Goal: Transaction & Acquisition: Obtain resource

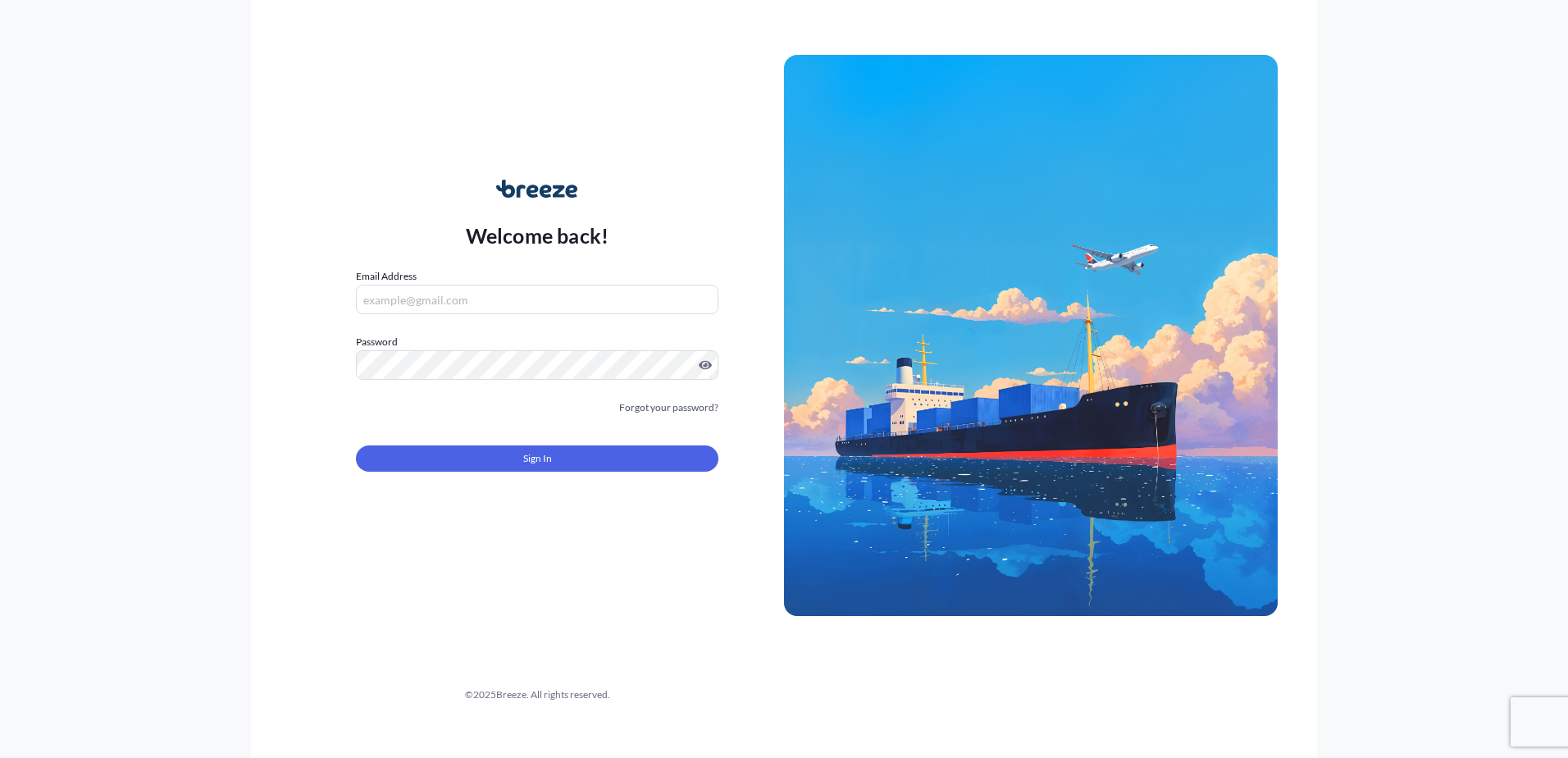
type input "[EMAIL_ADDRESS][DOMAIN_NAME]"
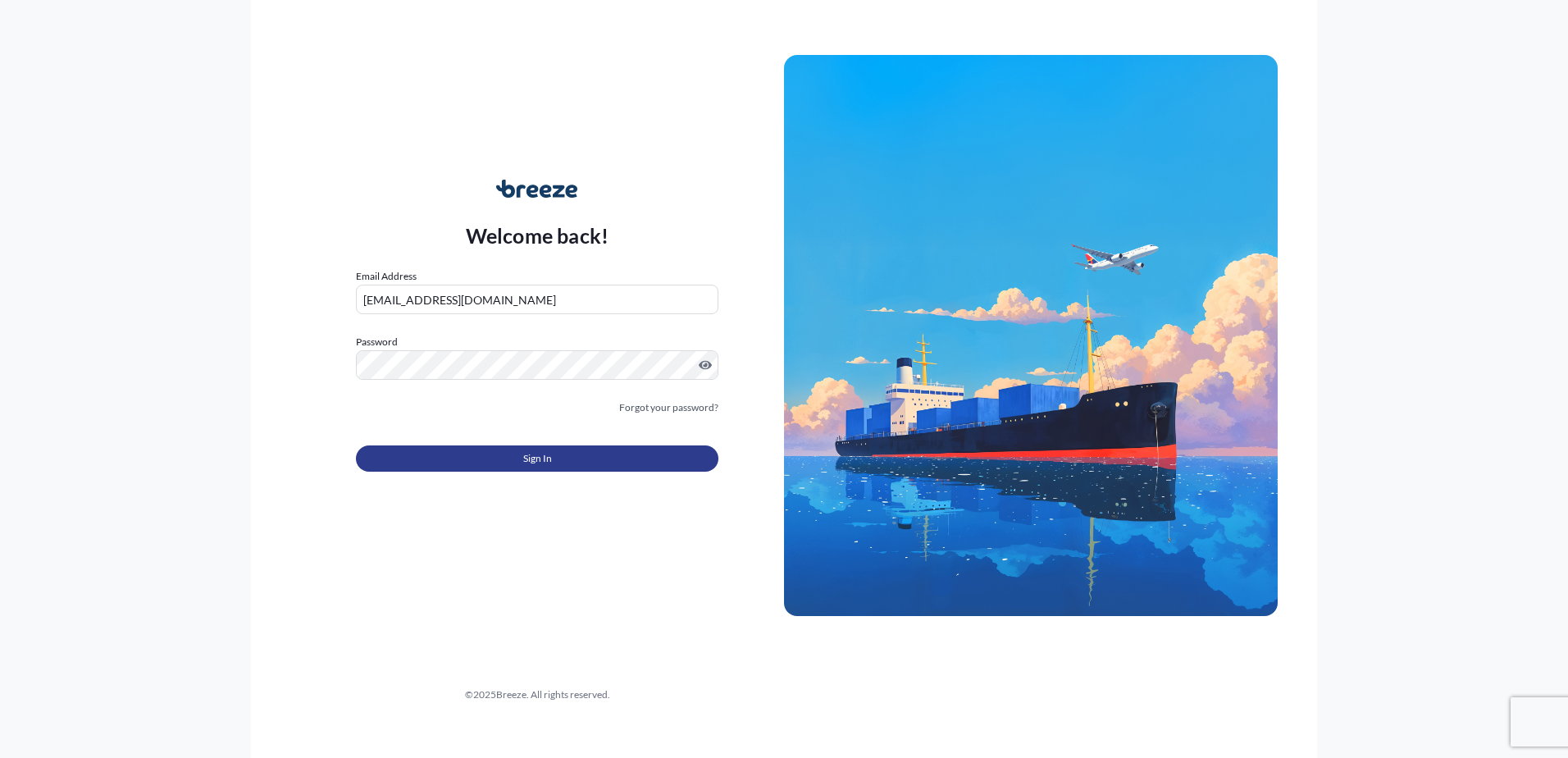
click at [434, 462] on button "Sign In" at bounding box center [537, 458] width 362 height 26
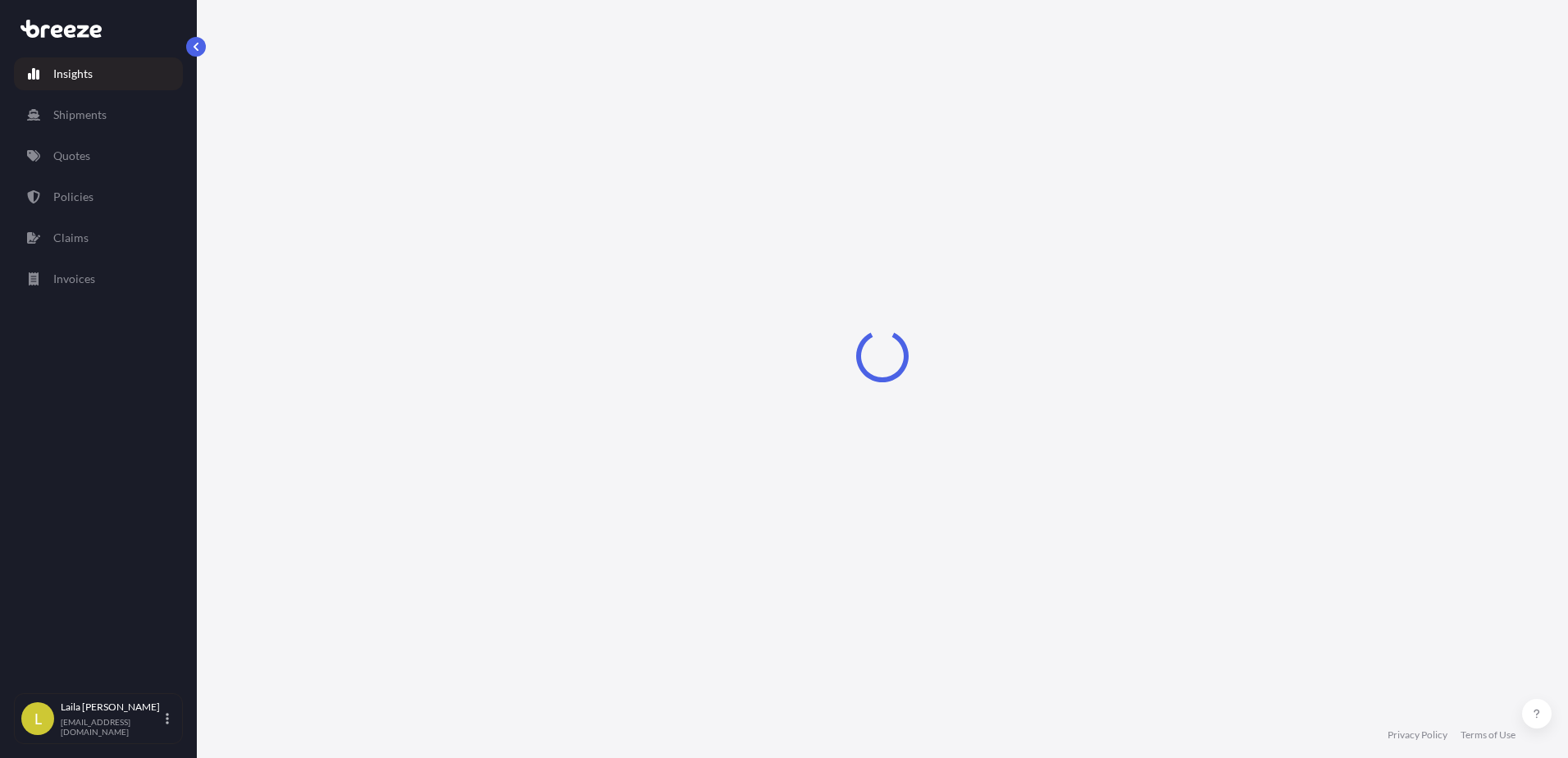
select select "2025"
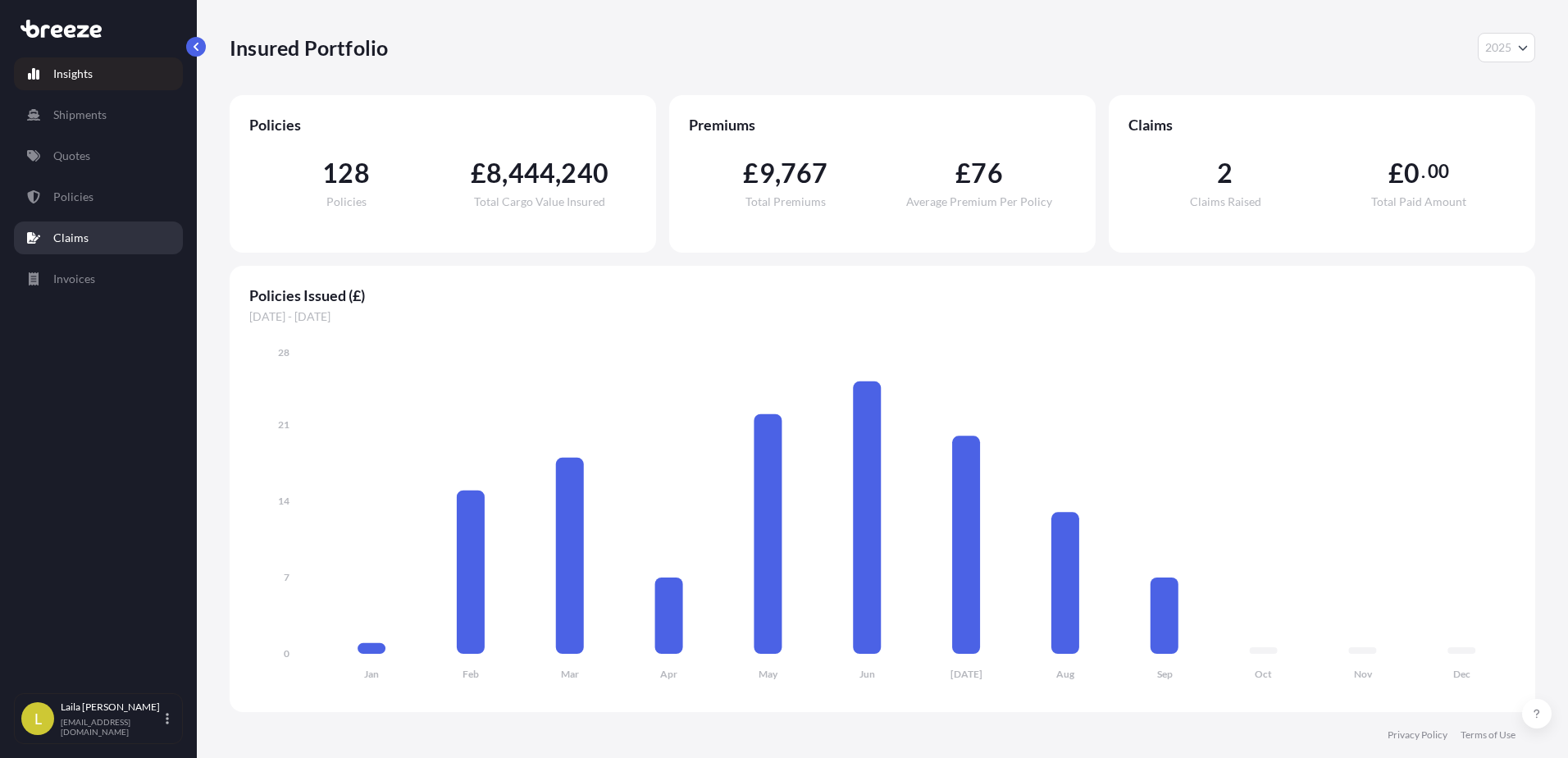
click at [110, 237] on link "Claims" at bounding box center [99, 238] width 169 height 33
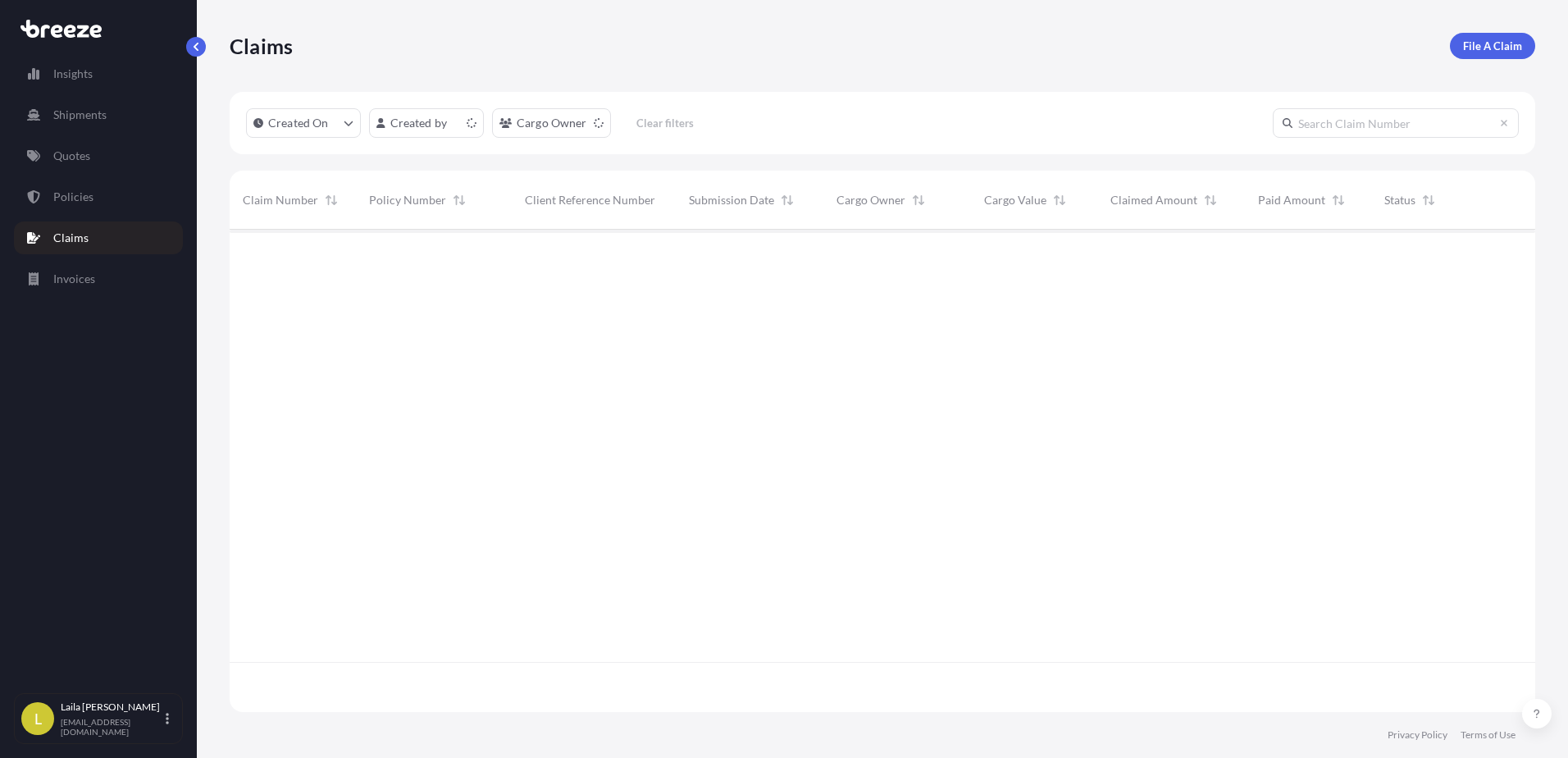
scroll to position [479, 1293]
click at [142, 203] on link "Policies" at bounding box center [99, 197] width 169 height 33
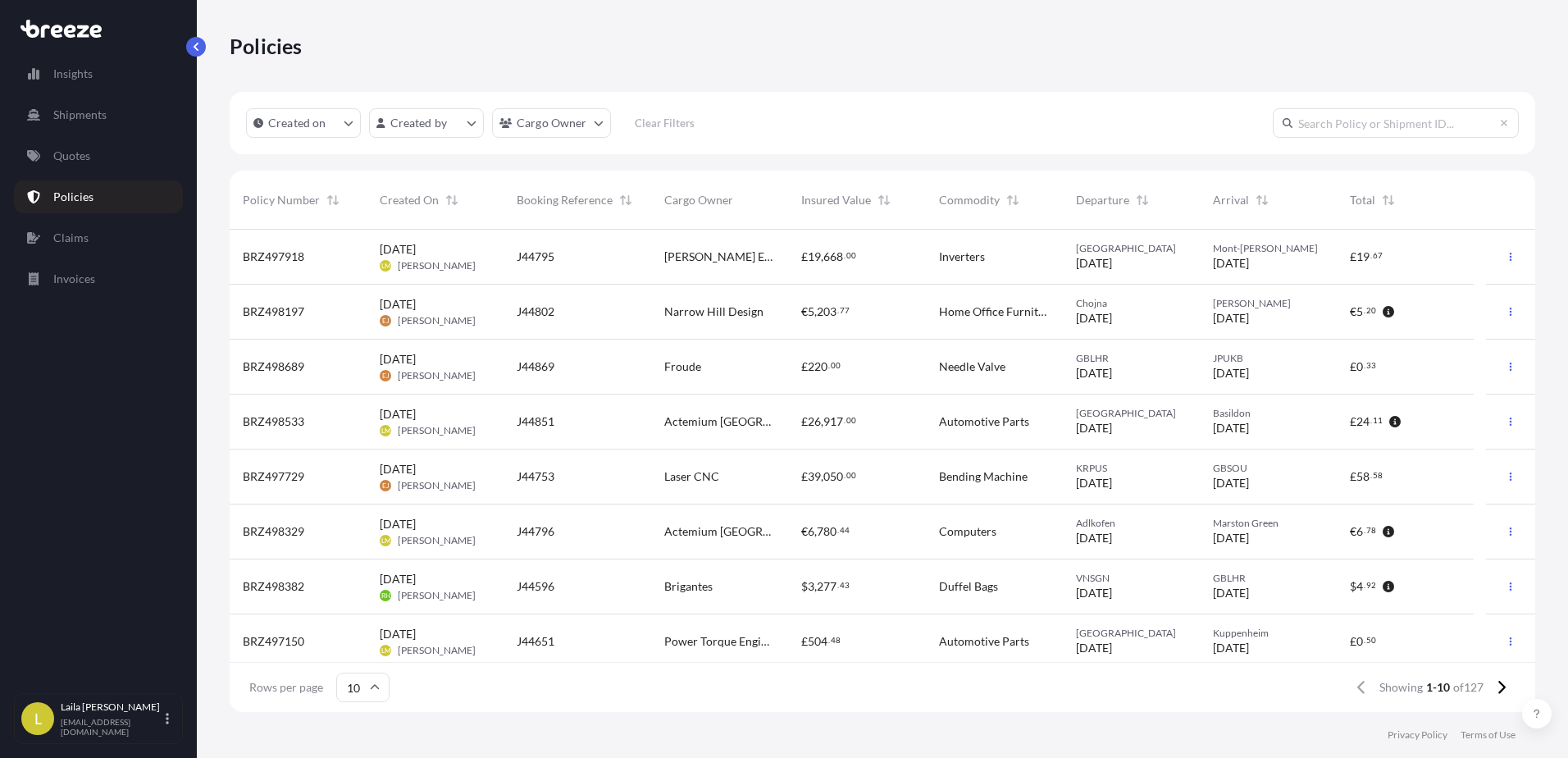
click at [682, 265] on div "[PERSON_NAME] Energy" at bounding box center [720, 258] width 137 height 55
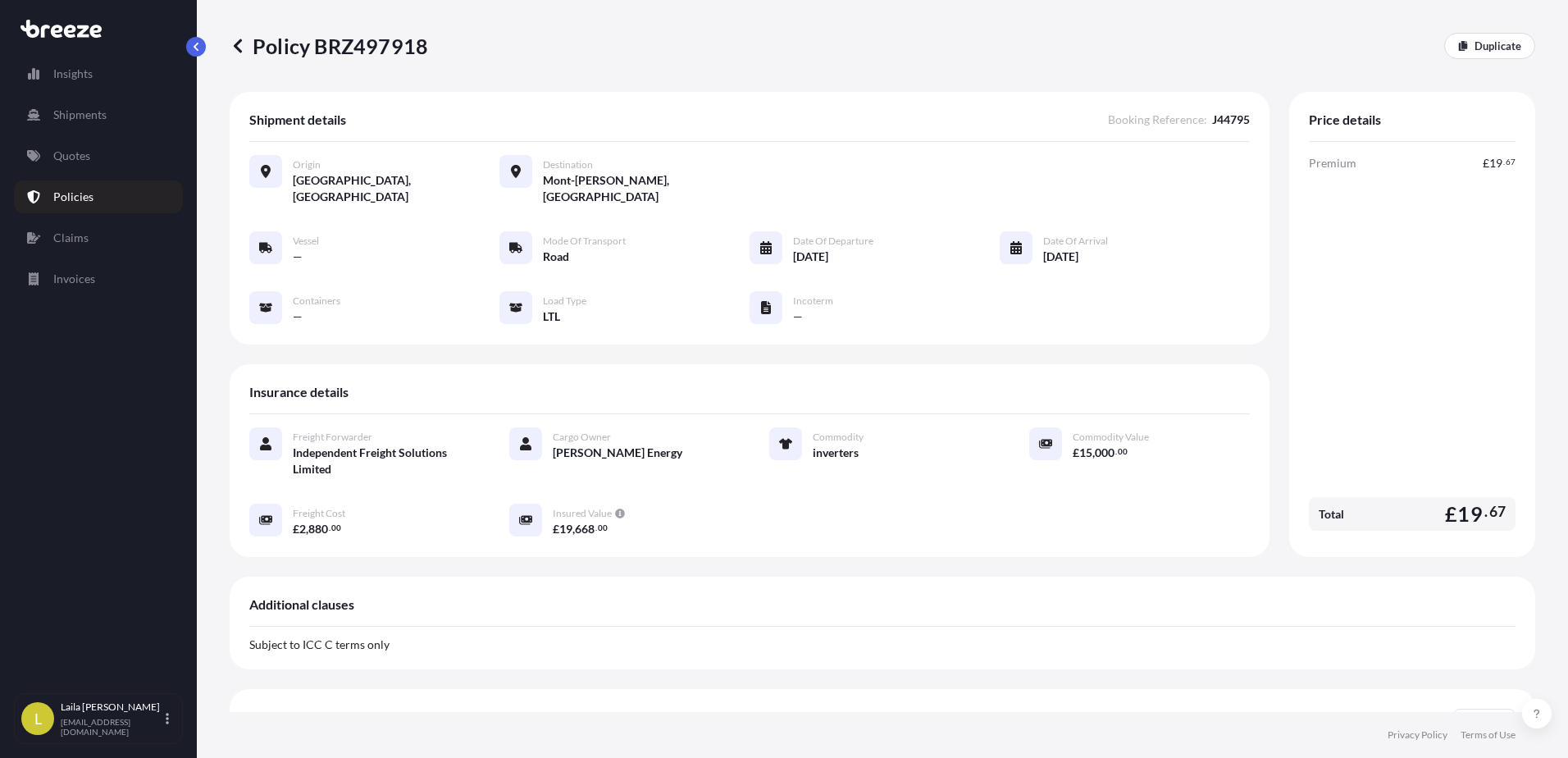
click at [1052, 248] on span "[DATE]" at bounding box center [1060, 257] width 35 height 17
click at [728, 257] on div "Vessel — Mode of Transport Road Date of Departure [DATE] Date of Arrival [DATE]…" at bounding box center [749, 279] width 1000 height 94
click at [1023, 232] on div at bounding box center [1015, 248] width 33 height 33
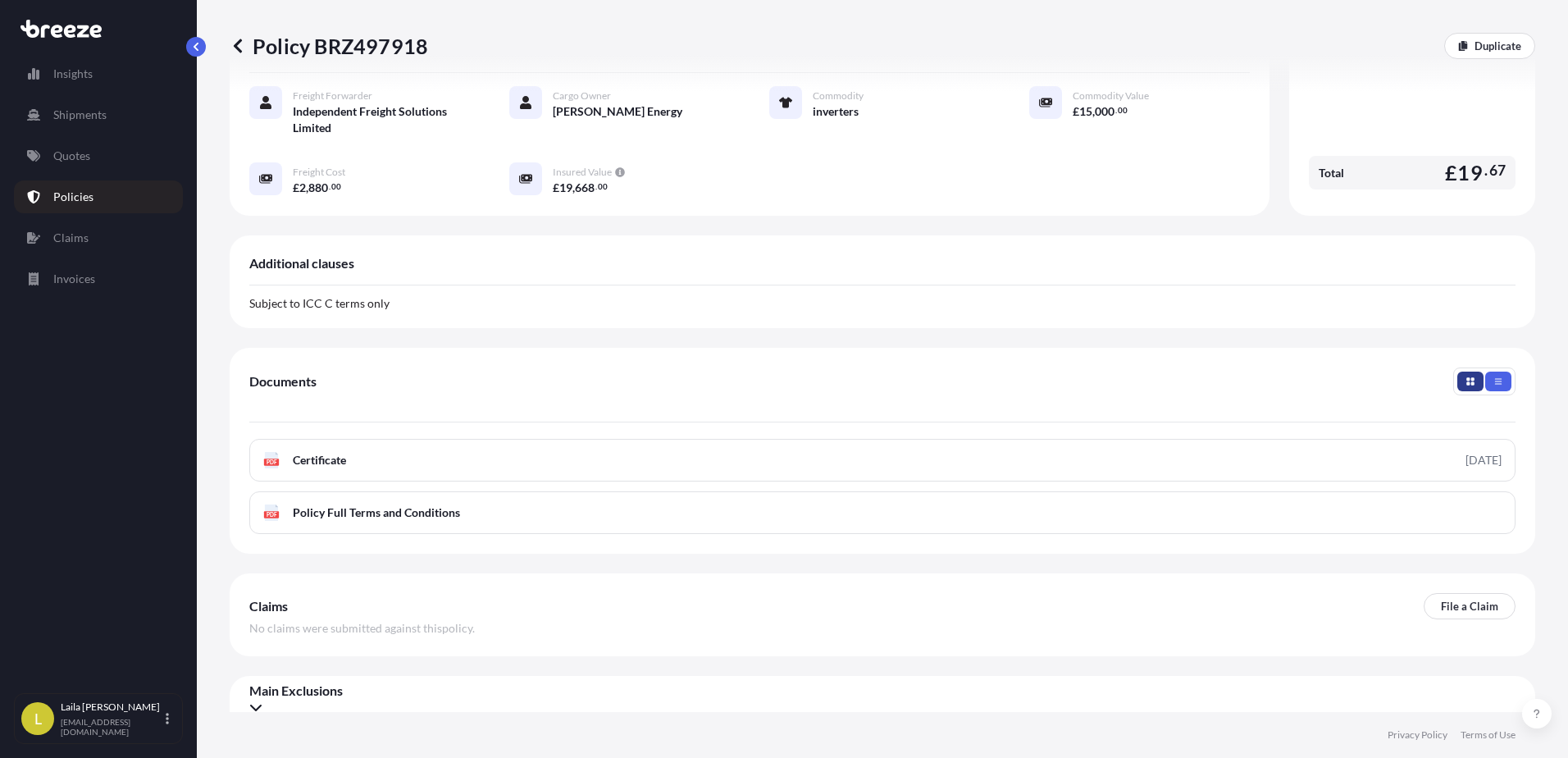
click at [1465, 376] on icon "button" at bounding box center [1470, 382] width 10 height 10
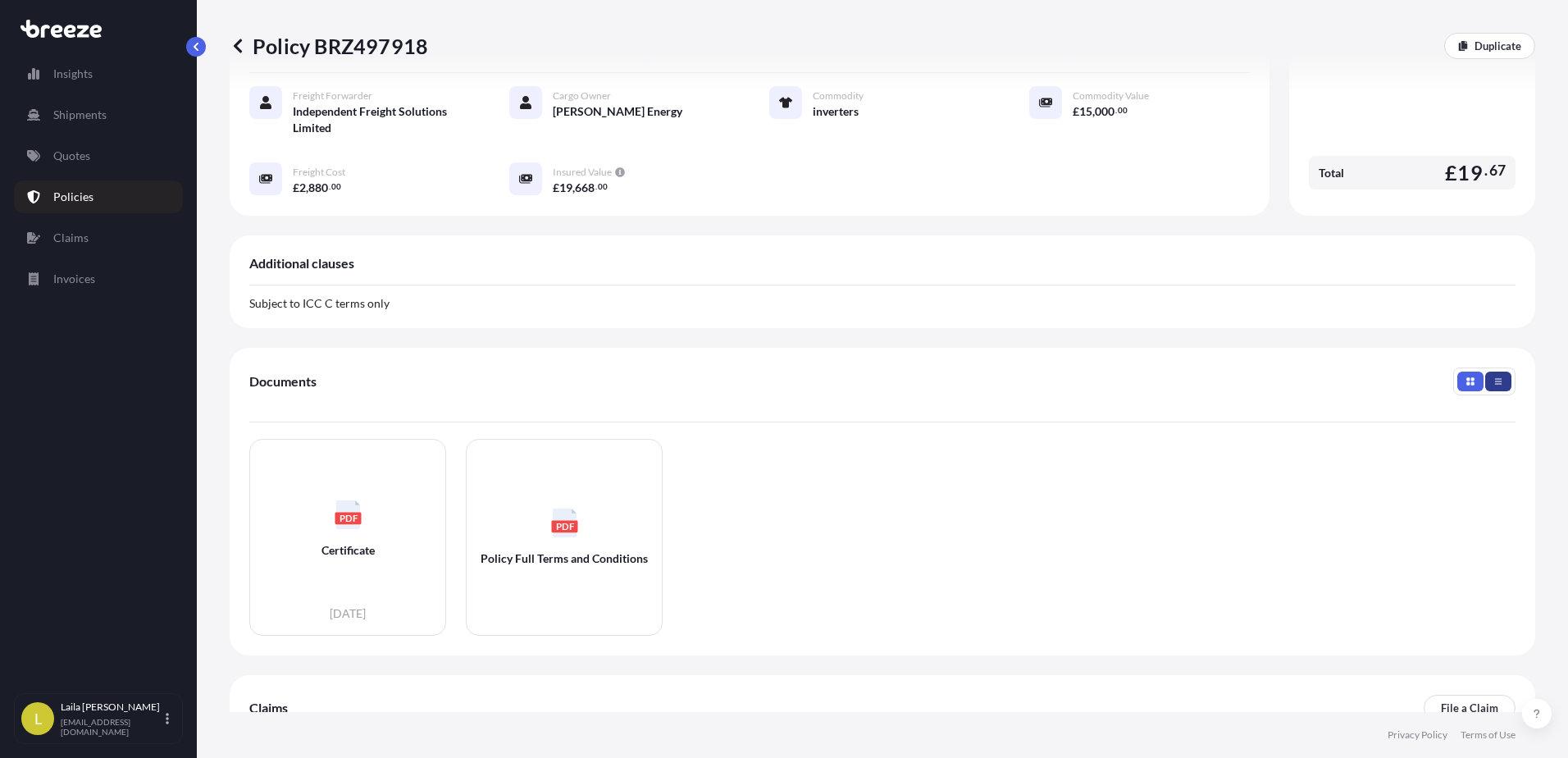
click at [1496, 371] on button "button" at bounding box center [1498, 382] width 26 height 20
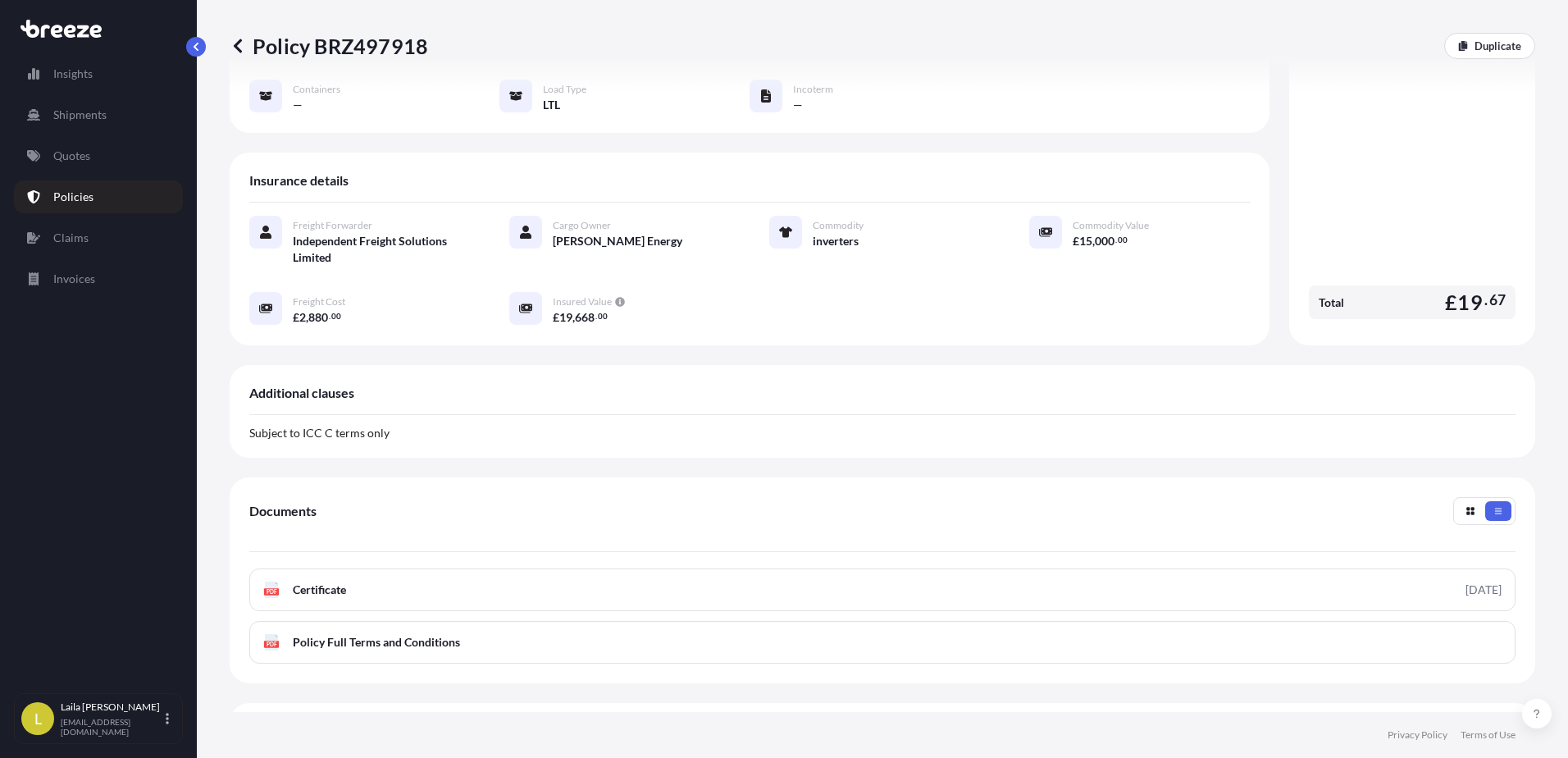
scroll to position [0, 0]
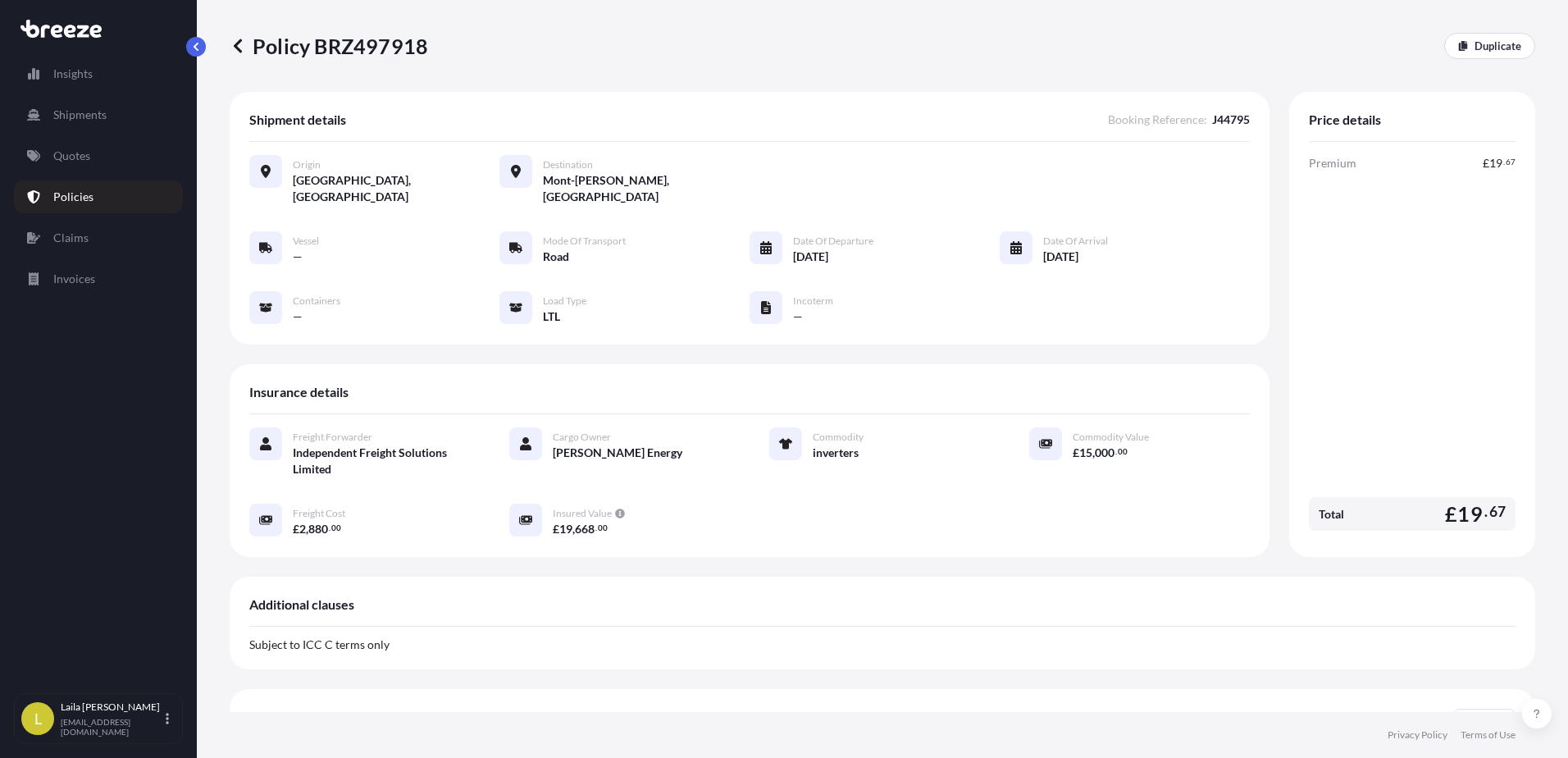
click at [339, 507] on span "Freight Cost" at bounding box center [319, 514] width 53 height 13
click at [301, 524] on span "2" at bounding box center [303, 530] width 7 height 12
drag, startPoint x: 1198, startPoint y: 341, endPoint x: 1154, endPoint y: 387, distance: 63.7
click at [1154, 387] on div "Shipment details Booking Reference : J44795 Origin [GEOGRAPHIC_DATA], [GEOGRAPH…" at bounding box center [749, 325] width 1039 height 465
drag, startPoint x: 1069, startPoint y: 566, endPoint x: 1089, endPoint y: 560, distance: 20.9
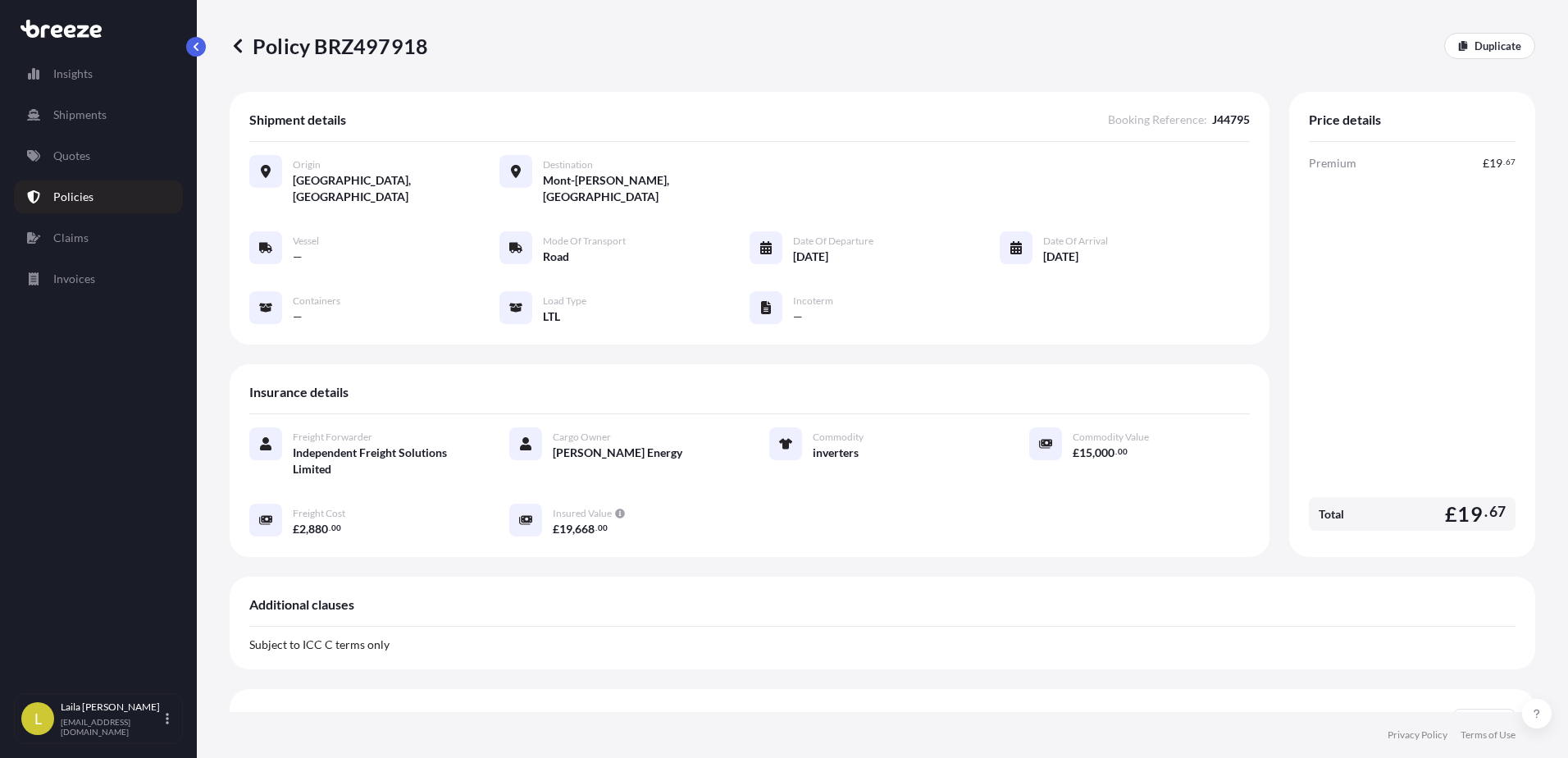
click at [1073, 576] on div "Additional clauses Subject to ICC C terms only" at bounding box center [882, 622] width 1305 height 93
click at [1470, 453] on div "Premium £ 19 . 67 Total £ 19 . 67" at bounding box center [1412, 346] width 207 height 382
drag, startPoint x: 1076, startPoint y: 157, endPoint x: 800, endPoint y: 190, distance: 278.0
click at [1034, 160] on div "Origin [GEOGRAPHIC_DATA], [GEOGRAPHIC_DATA] Destination [GEOGRAPHIC_DATA][PERSO…" at bounding box center [749, 180] width 1000 height 50
drag, startPoint x: 800, startPoint y: 190, endPoint x: 707, endPoint y: 212, distance: 95.6
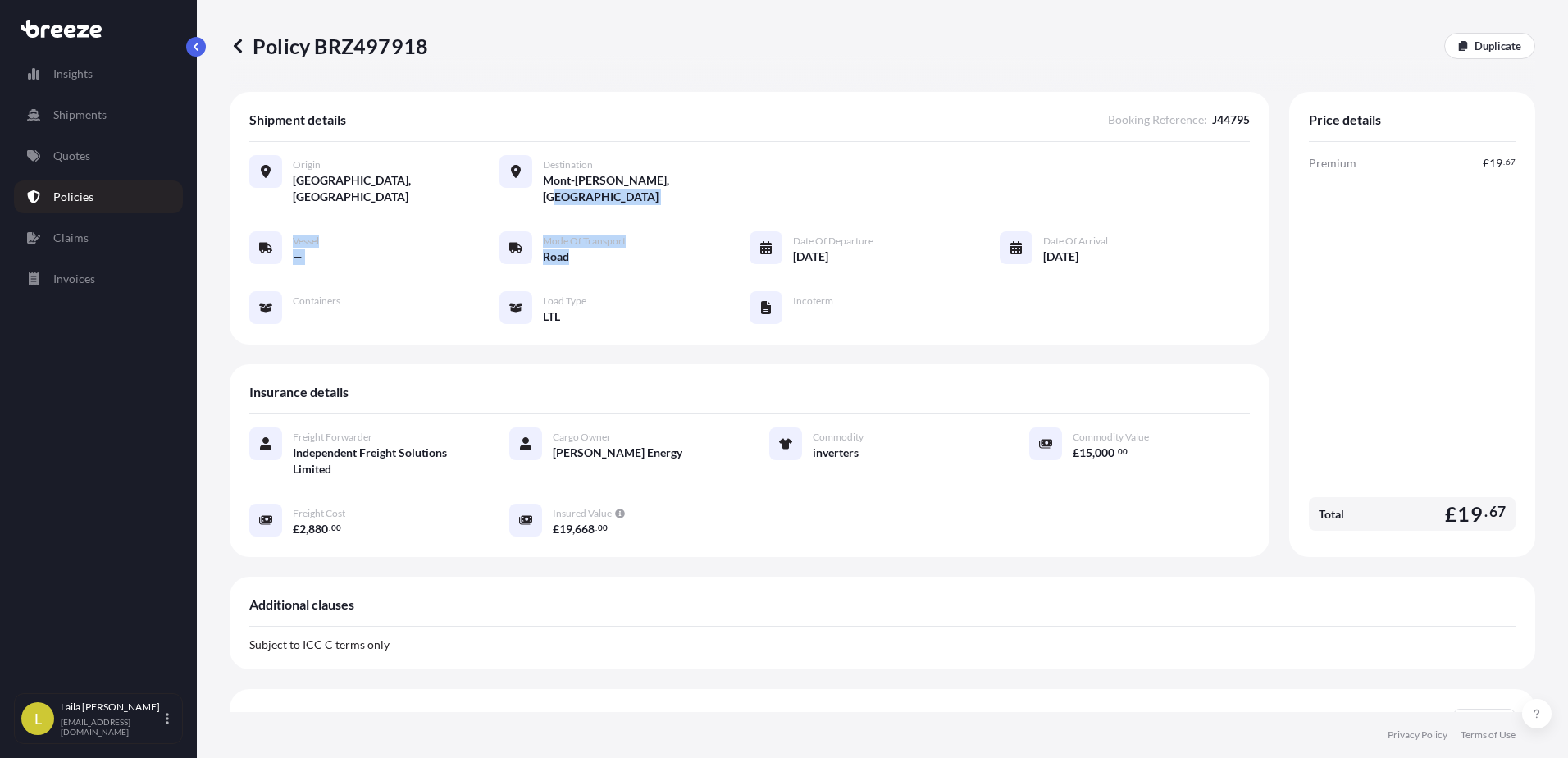
click at [707, 212] on div "Origin [GEOGRAPHIC_DATA], [GEOGRAPHIC_DATA] Destination [GEOGRAPHIC_DATA][PERSO…" at bounding box center [749, 248] width 1000 height 213
click at [595, 439] on div "Cargo Owner [PERSON_NAME] Energy" at bounding box center [641, 444] width 177 height 33
click at [245, 54] on icon at bounding box center [238, 46] width 17 height 17
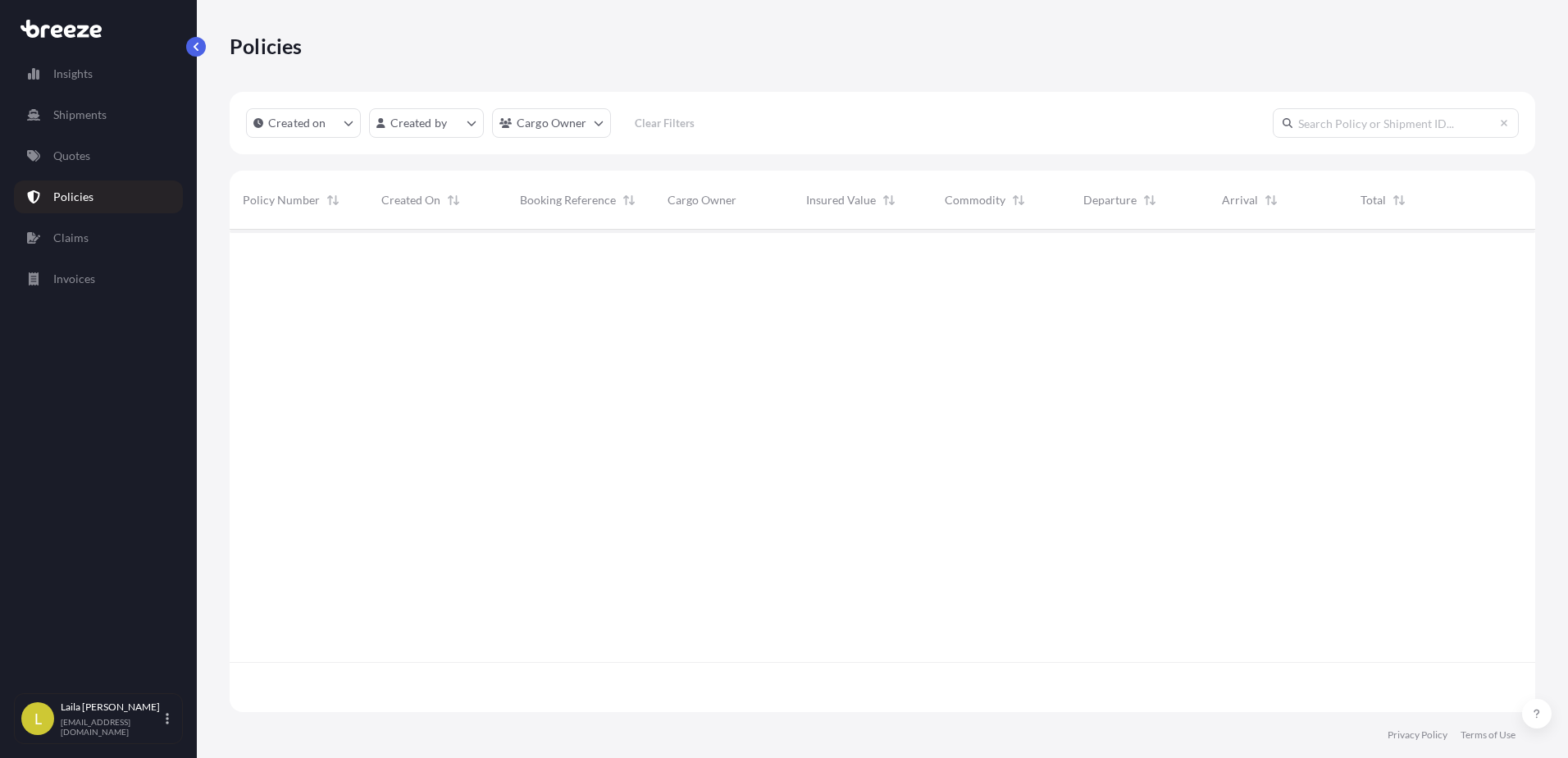
scroll to position [479, 1293]
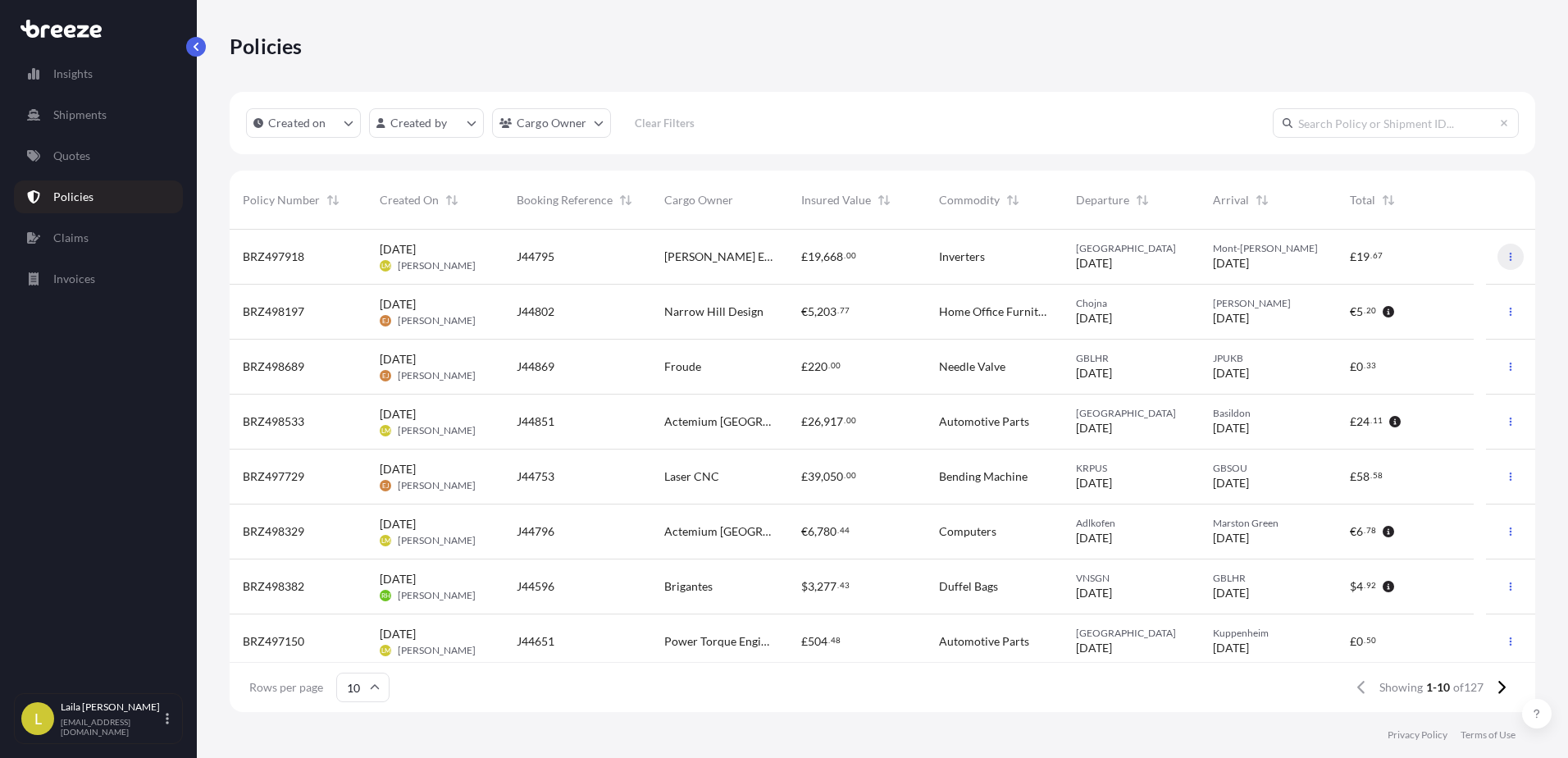
click at [1497, 264] on button "button" at bounding box center [1509, 256] width 26 height 26
click at [1448, 293] on p "Download certificate" at bounding box center [1421, 289] width 107 height 17
